Goal: Task Accomplishment & Management: Complete application form

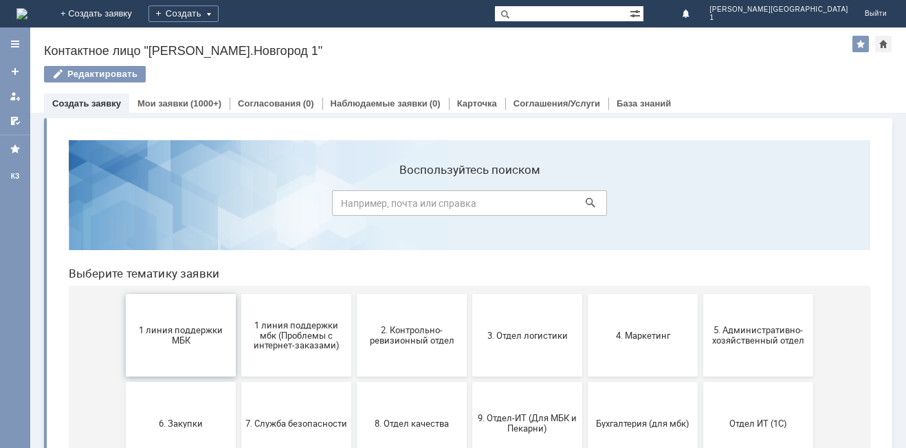
click at [158, 339] on span "1 линия поддержки МБК" at bounding box center [181, 335] width 102 height 21
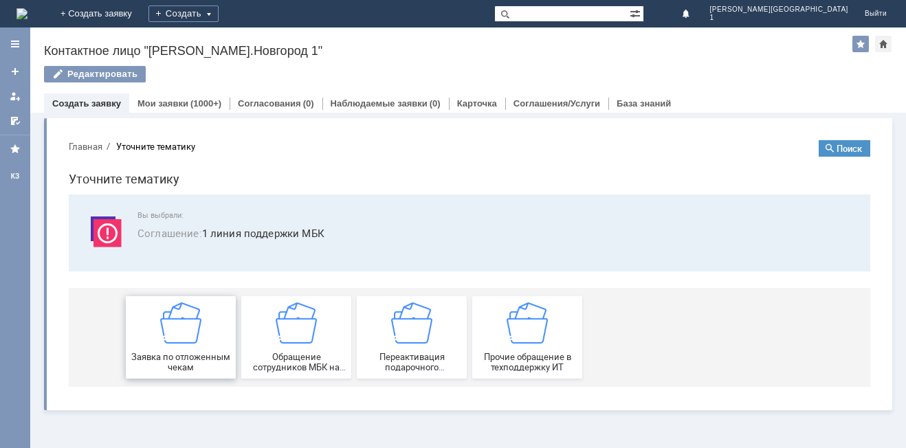
click at [174, 356] on span "Заявка по отложенным чекам" at bounding box center [181, 362] width 102 height 21
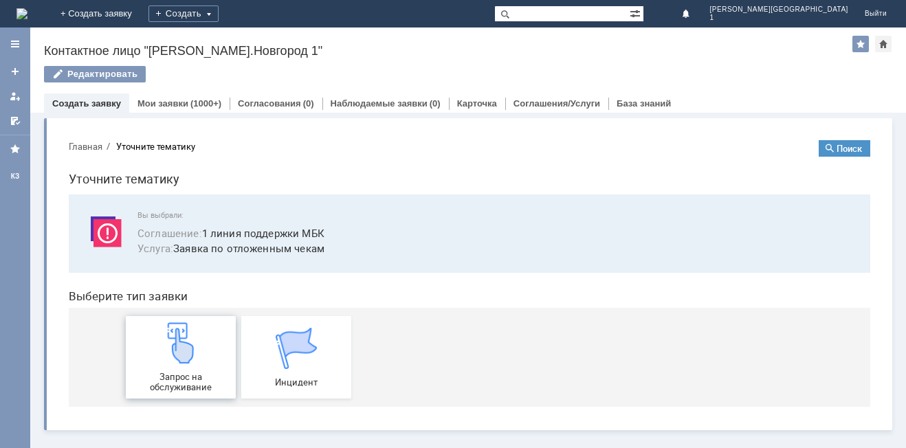
click at [175, 358] on img at bounding box center [180, 343] width 41 height 41
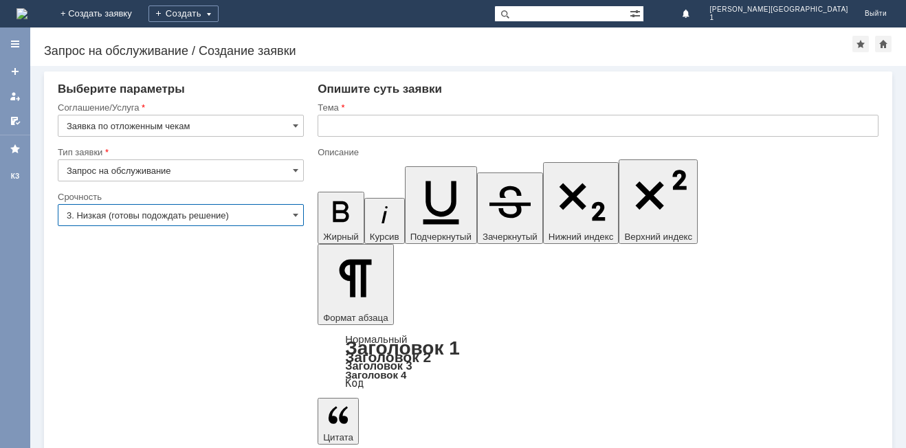
click at [145, 216] on input "3. Низкая (готовы подождать решение)" at bounding box center [181, 215] width 246 height 22
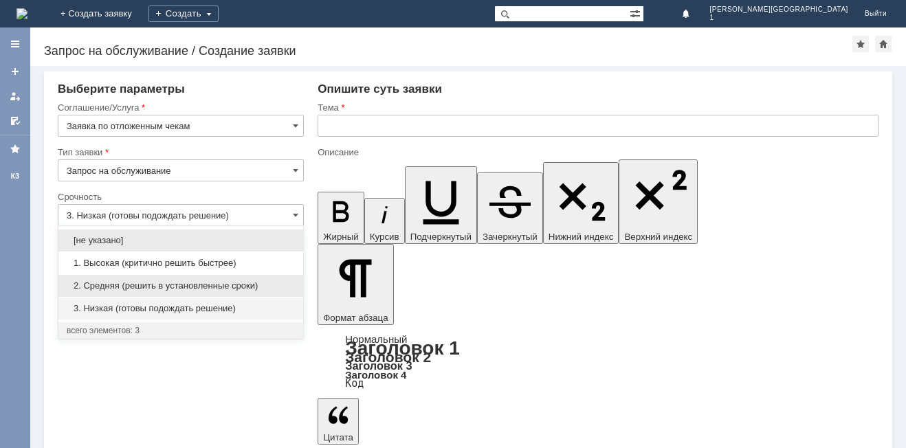
click at [135, 281] on span "2. Средняя (решить в установленные сроки)" at bounding box center [181, 286] width 228 height 11
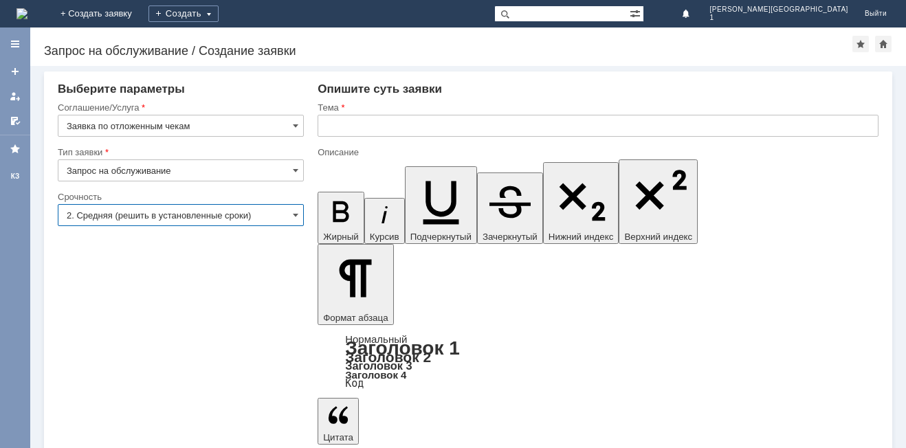
type input "2. Средняя (решить в установленные сроки)"
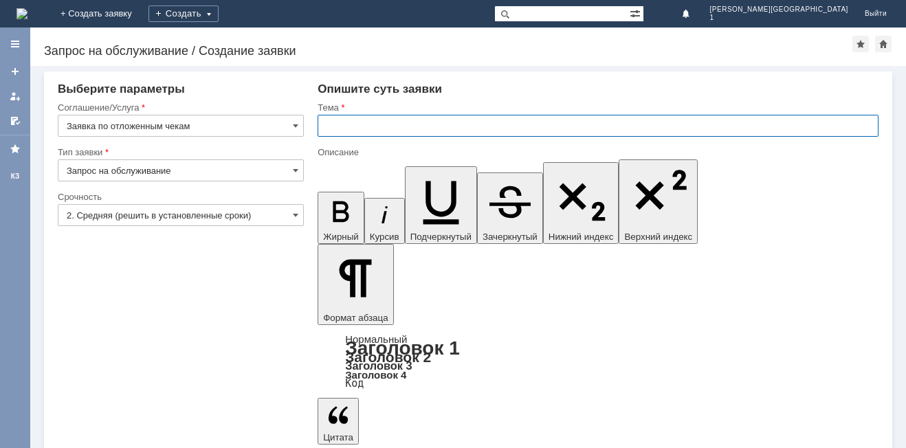
click at [357, 129] on input "text" at bounding box center [598, 126] width 561 height 22
type input "Р"
click at [385, 127] on input "Отложенный ек" at bounding box center [598, 126] width 561 height 22
type input "Отложенный чек"
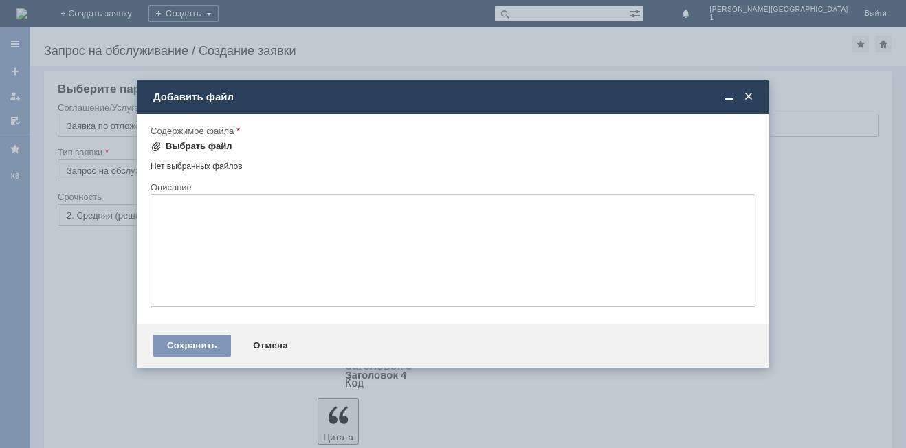
click at [204, 144] on div "Выбрать файл" at bounding box center [199, 146] width 67 height 11
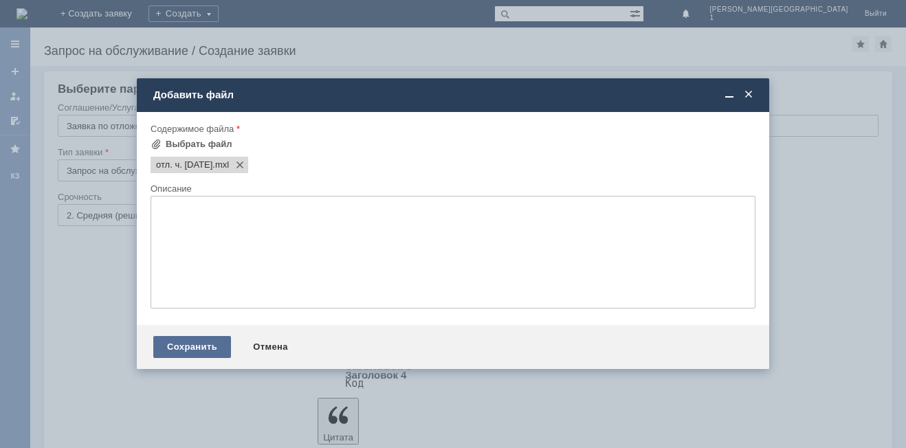
click at [197, 355] on div "Сохранить" at bounding box center [192, 347] width 78 height 22
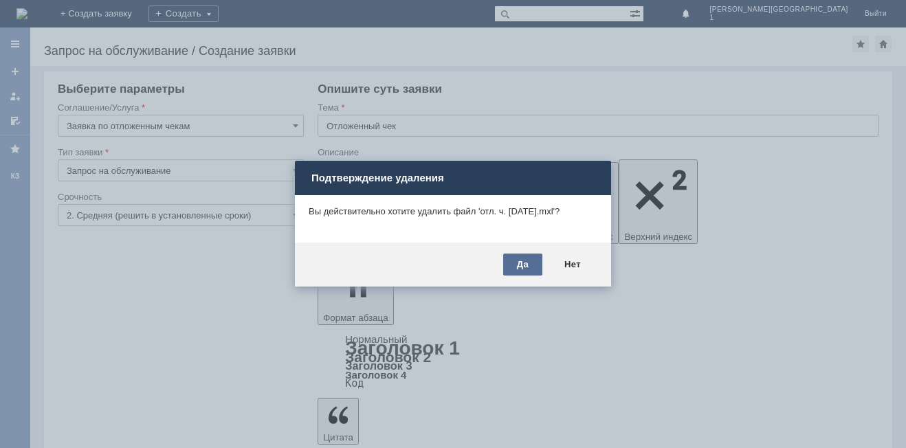
click at [521, 265] on div "Да" at bounding box center [522, 265] width 39 height 22
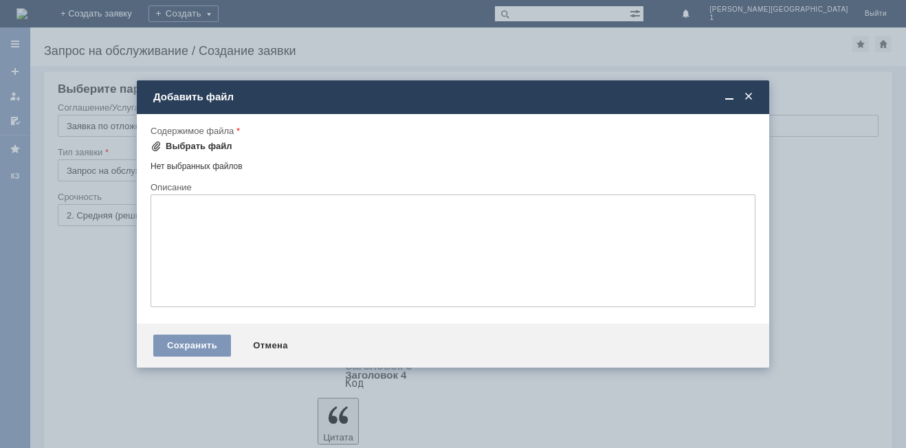
click at [188, 147] on div "Выбрать файл" at bounding box center [199, 146] width 67 height 11
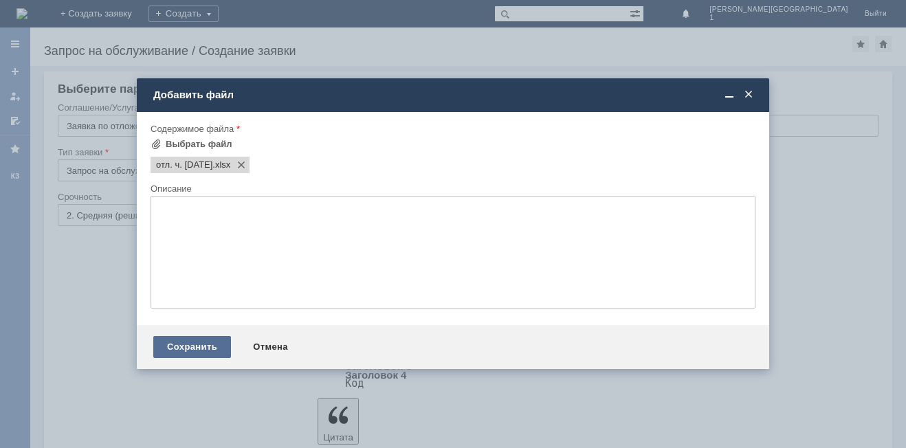
click at [192, 347] on div "Сохранить" at bounding box center [192, 347] width 78 height 22
